Goal: Check status: Check status

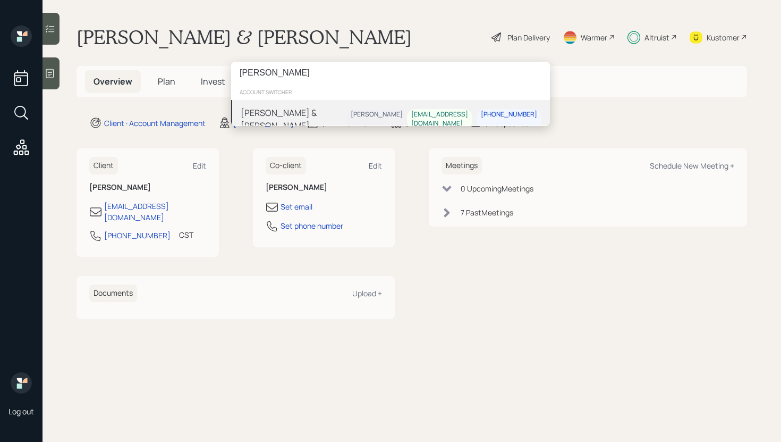
type input "[PERSON_NAME]"
click at [329, 109] on div "[PERSON_NAME] & [PERSON_NAME]" at bounding box center [294, 119] width 106 height 26
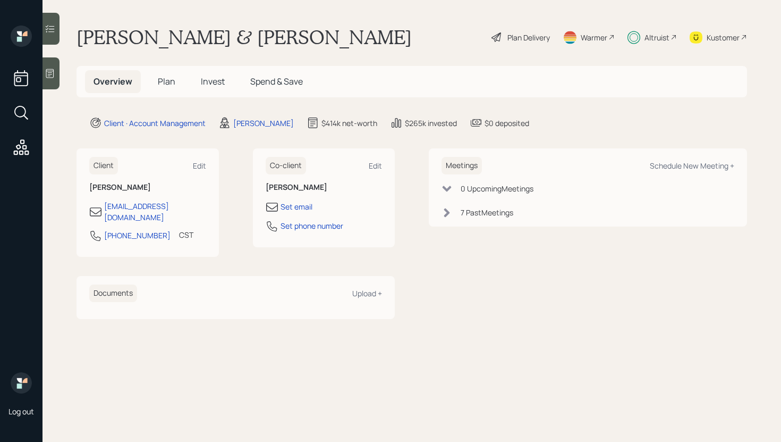
click at [212, 97] on main "Deborah & David Crane Plan Delivery Warmer Altruist Kustomer Overview Plan Inve…" at bounding box center [412, 221] width 739 height 442
click at [212, 83] on span "Invest" at bounding box center [213, 81] width 24 height 12
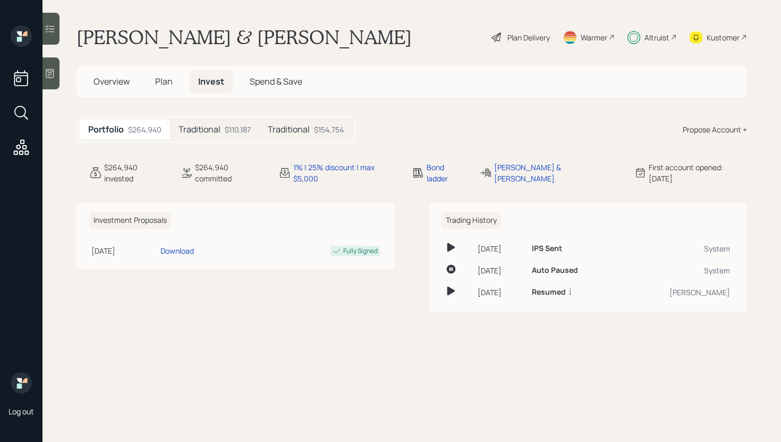
click at [240, 126] on div "$110,187" at bounding box center [238, 129] width 26 height 11
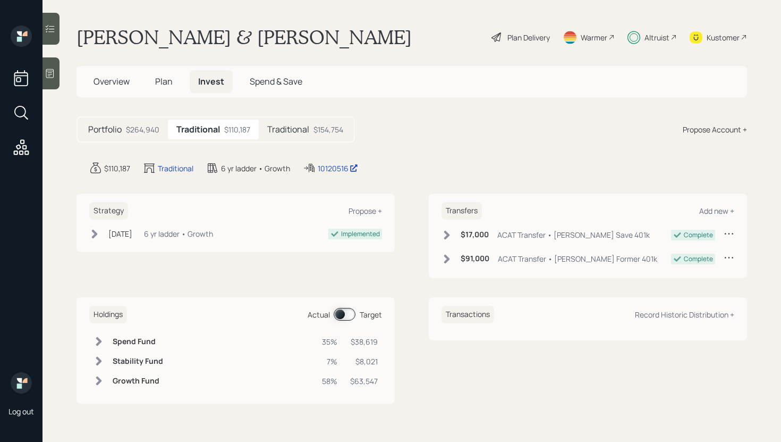
click at [325, 129] on div "$154,754" at bounding box center [328, 129] width 30 height 11
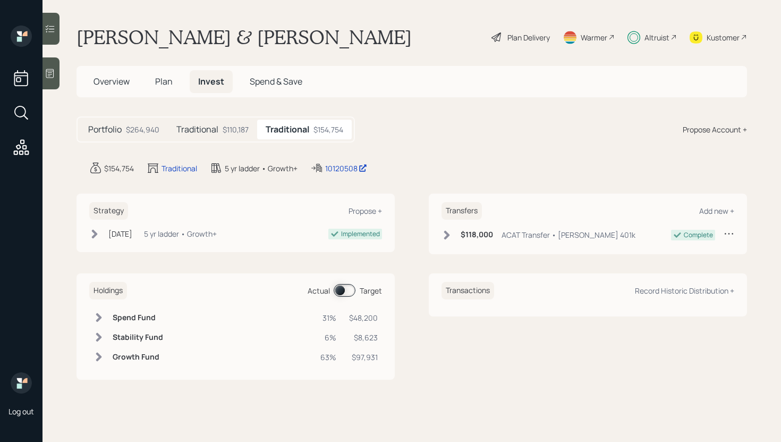
click at [56, 39] on div at bounding box center [51, 29] width 17 height 32
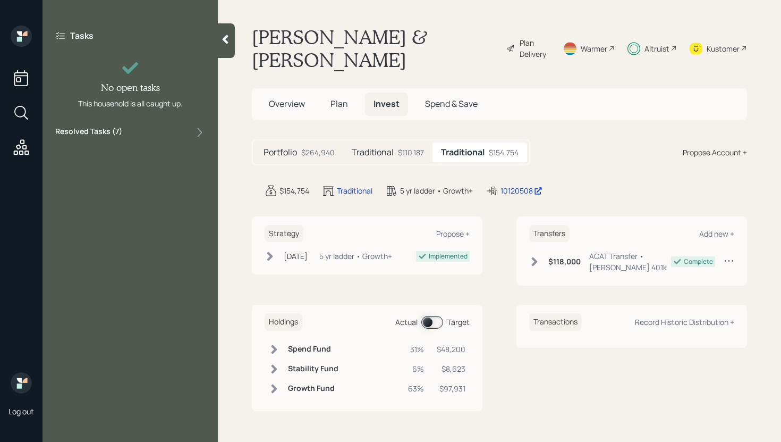
click at [180, 138] on div "Resolved Tasks ( 7 )" at bounding box center [130, 132] width 150 height 13
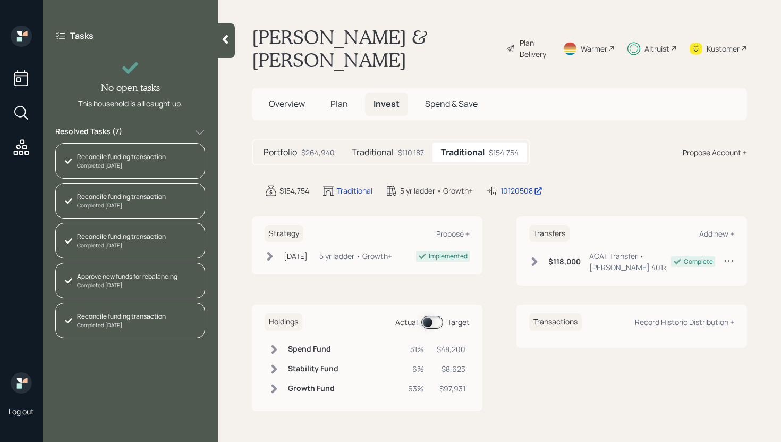
scroll to position [75, 0]
